Goal: Information Seeking & Learning: Learn about a topic

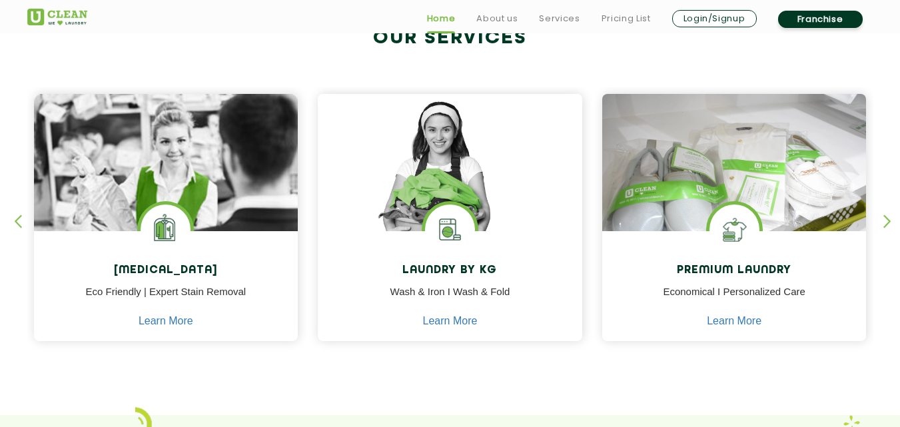
scroll to position [533, 0]
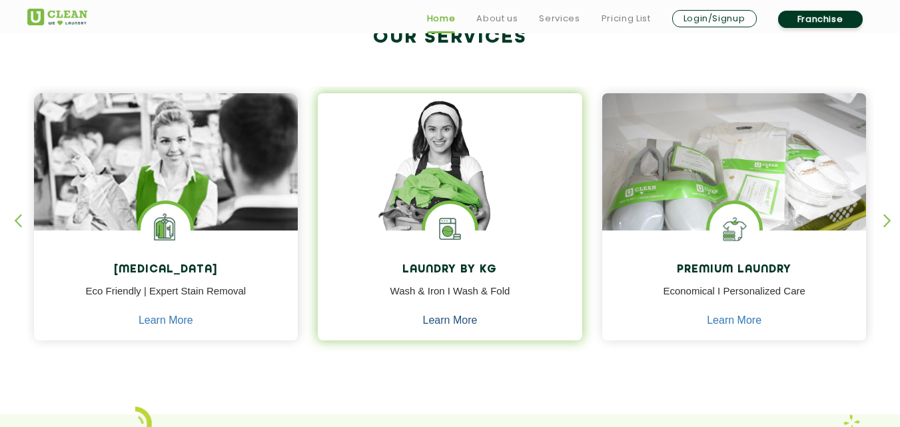
click at [444, 324] on link "Learn More" at bounding box center [450, 321] width 55 height 12
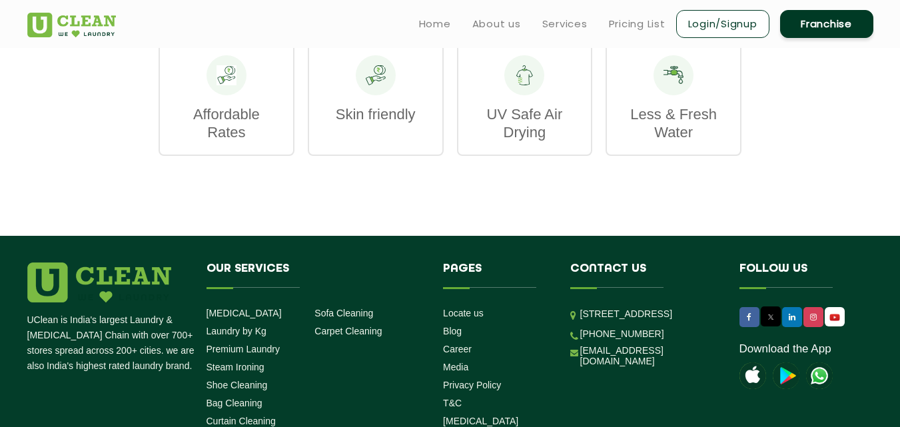
scroll to position [2012, 0]
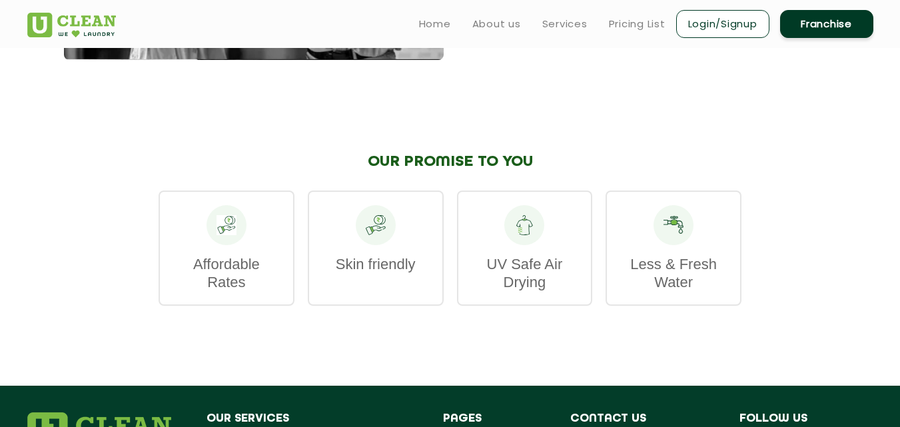
click at [222, 255] on p "Affordable Rates" at bounding box center [226, 273] width 107 height 36
click at [226, 215] on icon at bounding box center [227, 225] width 20 height 20
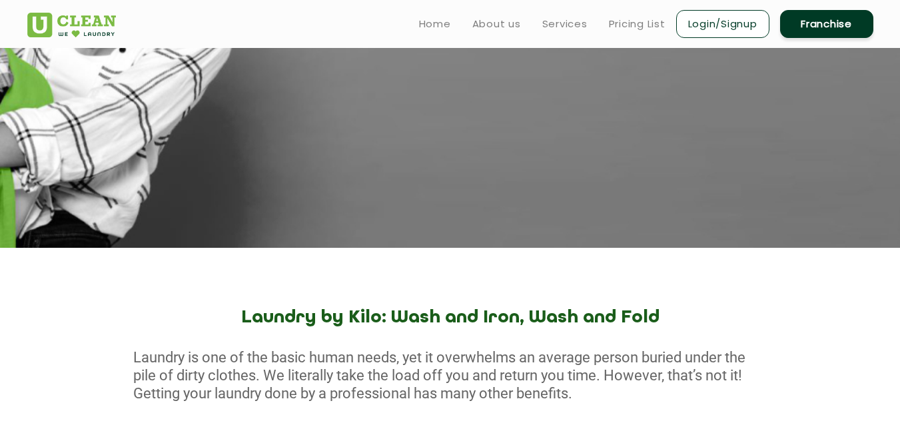
scroll to position [0, 0]
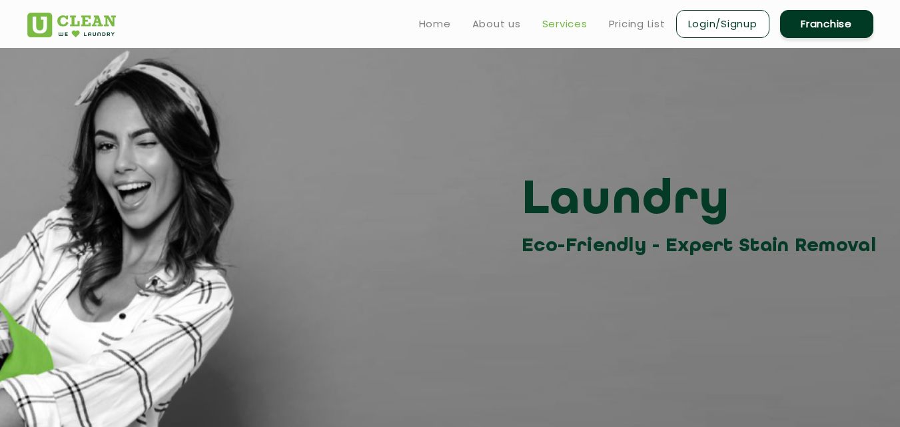
click at [556, 17] on link "Services" at bounding box center [564, 24] width 45 height 16
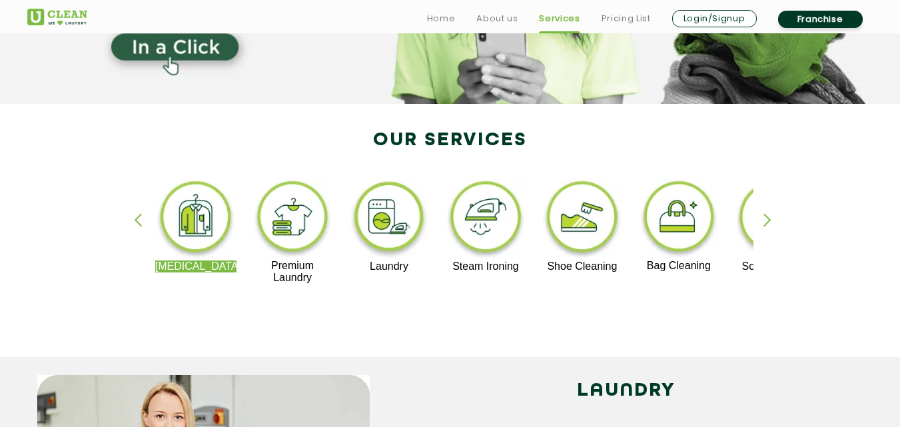
scroll to position [267, 0]
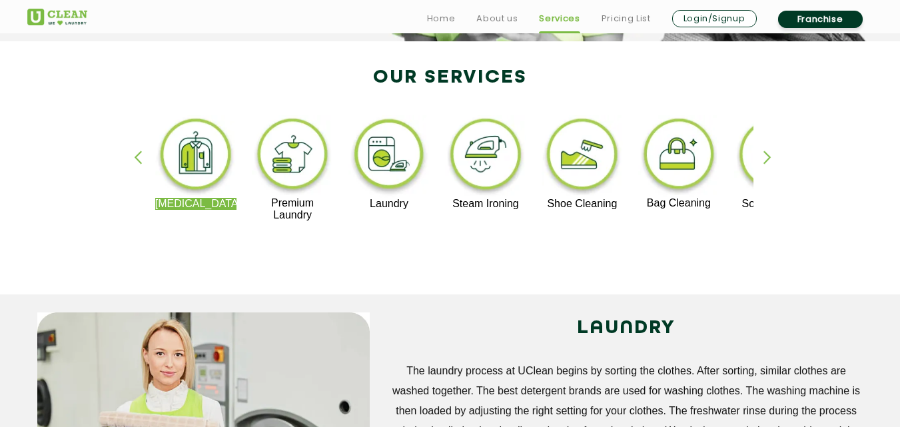
click at [768, 155] on div "button" at bounding box center [774, 169] width 20 height 37
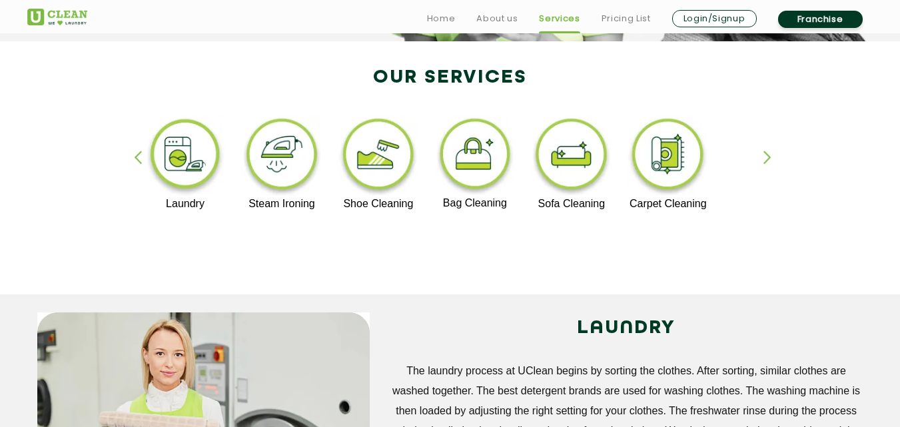
click at [770, 156] on div "button" at bounding box center [774, 169] width 20 height 37
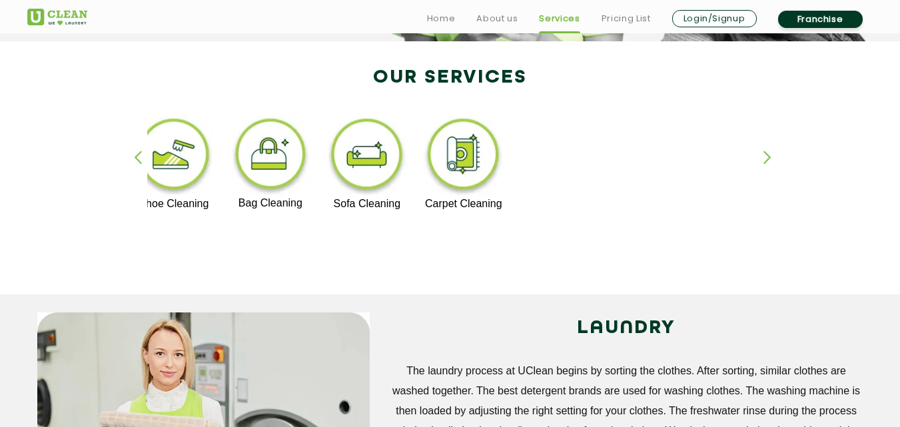
click at [767, 156] on div "button" at bounding box center [774, 169] width 20 height 37
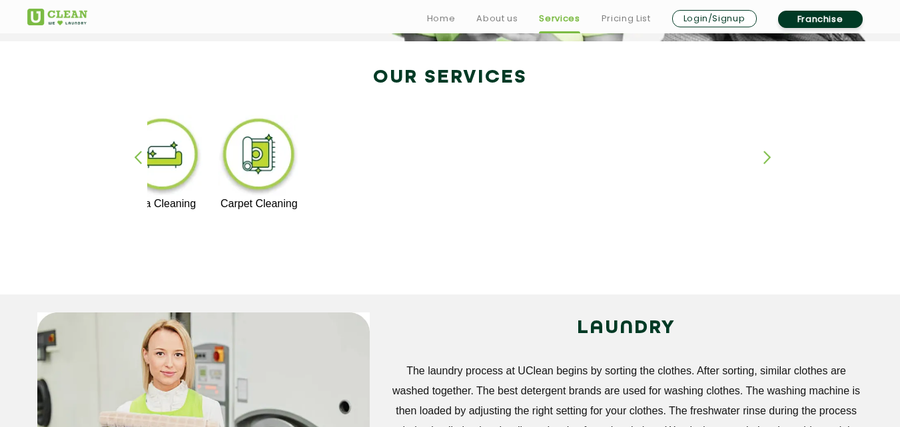
click at [137, 153] on div "button" at bounding box center [144, 169] width 20 height 37
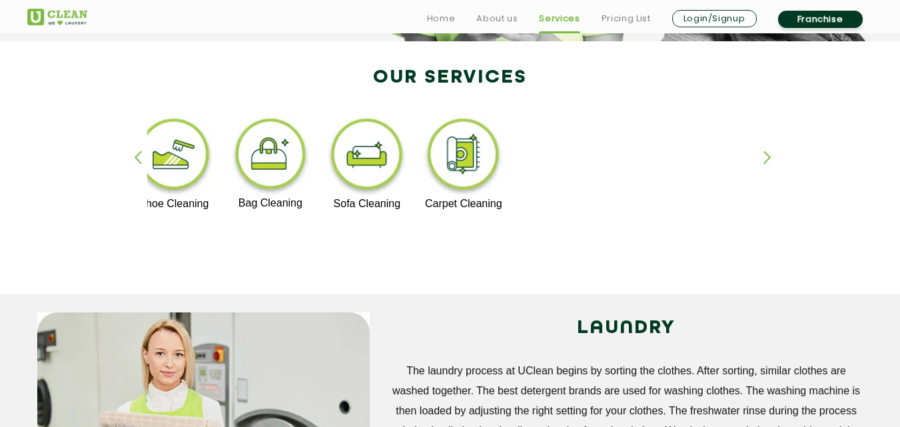
click at [137, 153] on div "button" at bounding box center [144, 169] width 20 height 37
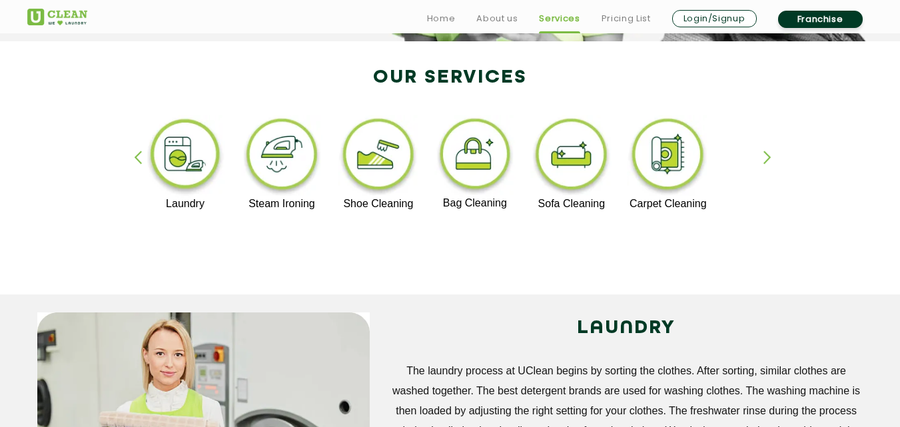
click at [137, 153] on div "button" at bounding box center [144, 169] width 20 height 37
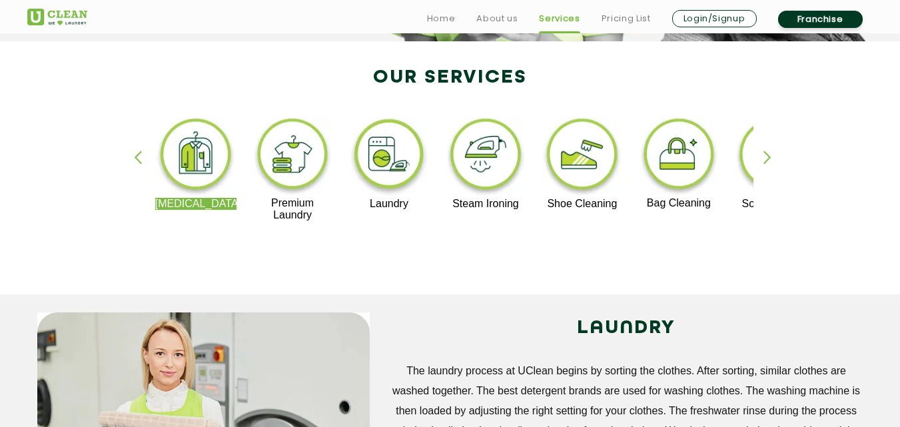
click at [386, 153] on img at bounding box center [390, 156] width 82 height 83
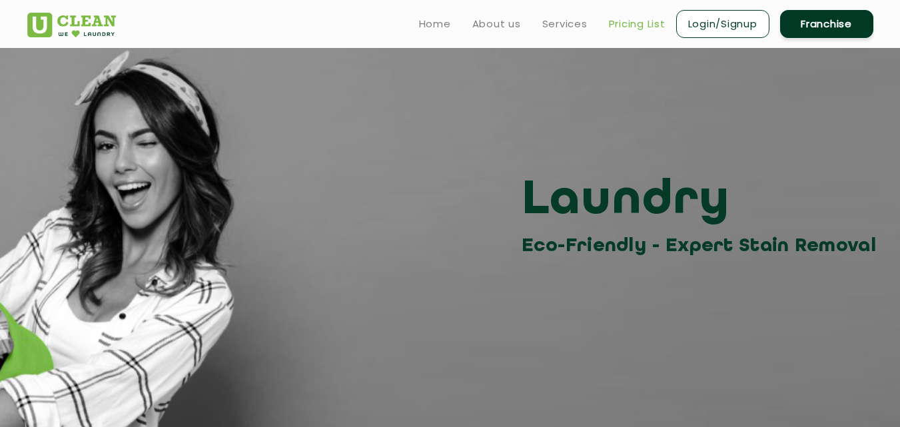
click at [638, 23] on link "Pricing List" at bounding box center [637, 24] width 57 height 16
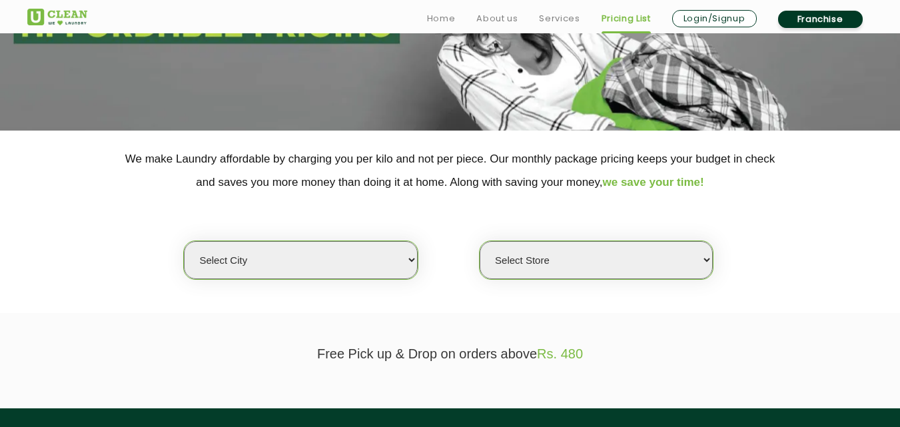
scroll to position [200, 0]
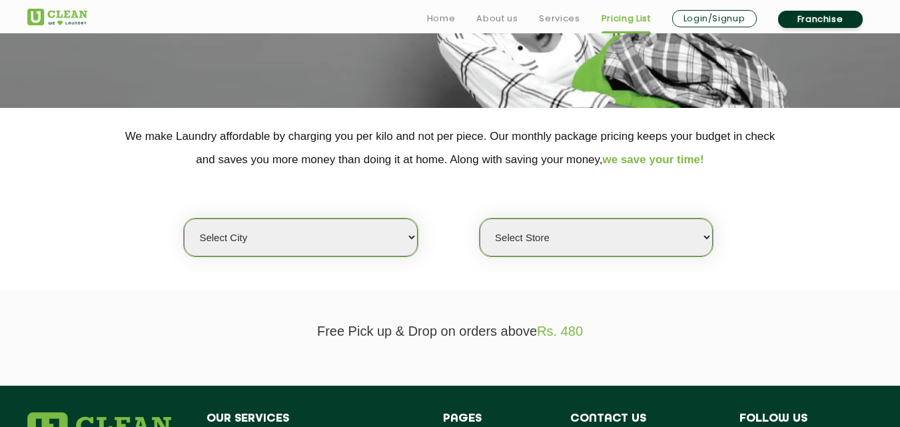
click at [328, 244] on select "Select city [GEOGRAPHIC_DATA] [GEOGRAPHIC_DATA] [GEOGRAPHIC_DATA] [GEOGRAPHIC_D…" at bounding box center [300, 238] width 233 height 38
select select "1"
click at [184, 219] on select "Select city [GEOGRAPHIC_DATA] [GEOGRAPHIC_DATA] [GEOGRAPHIC_DATA] [GEOGRAPHIC_D…" at bounding box center [300, 238] width 233 height 38
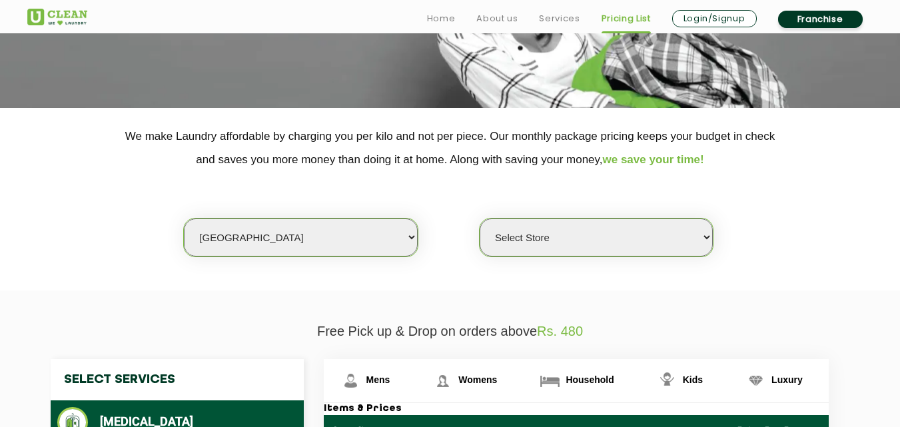
click at [638, 243] on select "Select Store [GEOGRAPHIC_DATA] [GEOGRAPHIC_DATA] 2 [GEOGRAPHIC_DATA] [PERSON_NA…" at bounding box center [596, 238] width 233 height 38
select select "169"
click at [480, 219] on select "Select Store [GEOGRAPHIC_DATA] [GEOGRAPHIC_DATA] 2 [GEOGRAPHIC_DATA] [PERSON_NA…" at bounding box center [596, 238] width 233 height 38
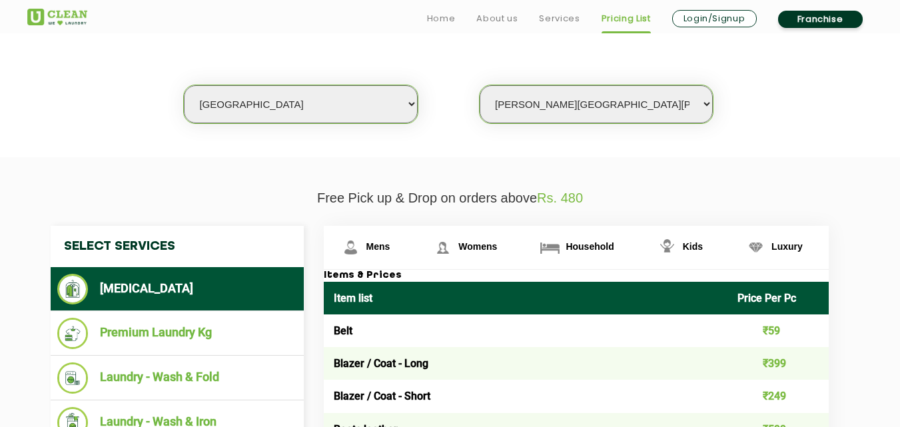
scroll to position [400, 0]
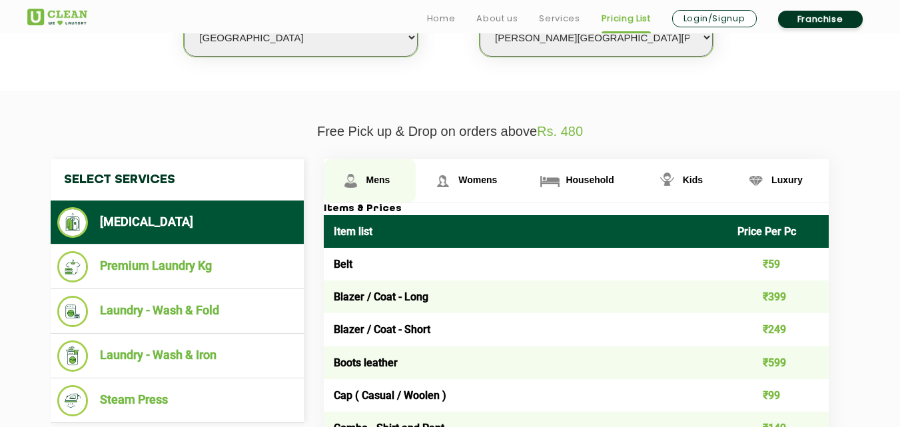
click at [373, 179] on span "Mens" at bounding box center [379, 180] width 24 height 11
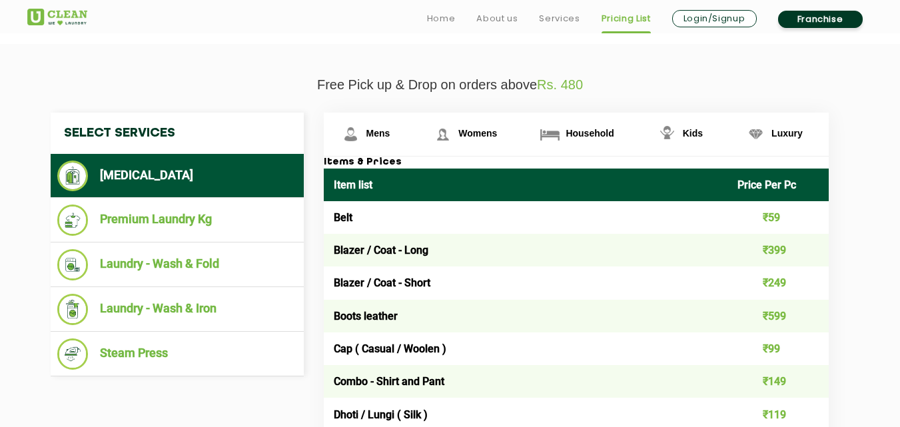
scroll to position [466, 0]
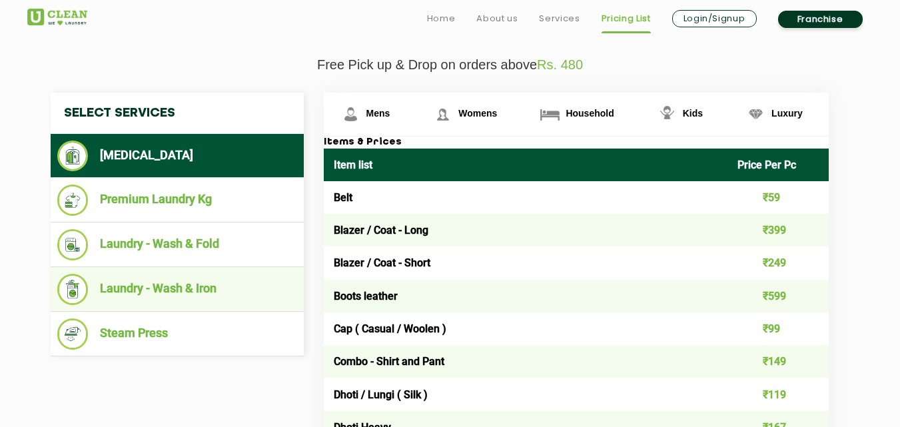
click at [150, 286] on li "Laundry - Wash & Iron" at bounding box center [177, 289] width 240 height 31
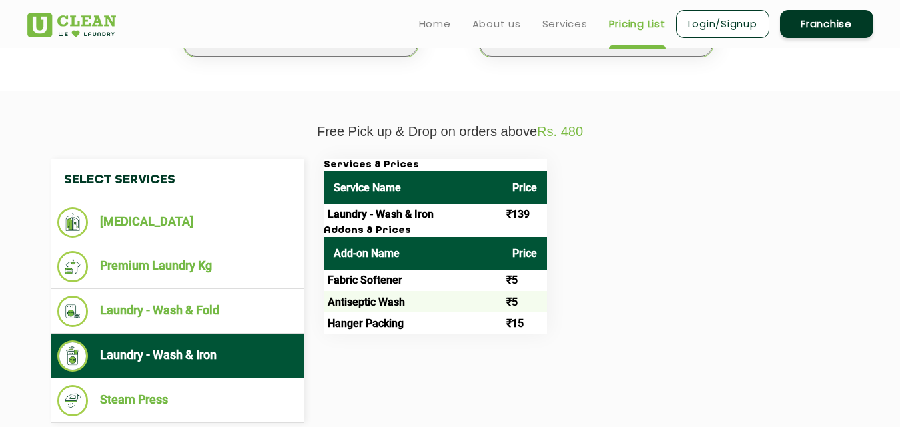
scroll to position [133, 0]
